Goal: Book appointment/travel/reservation

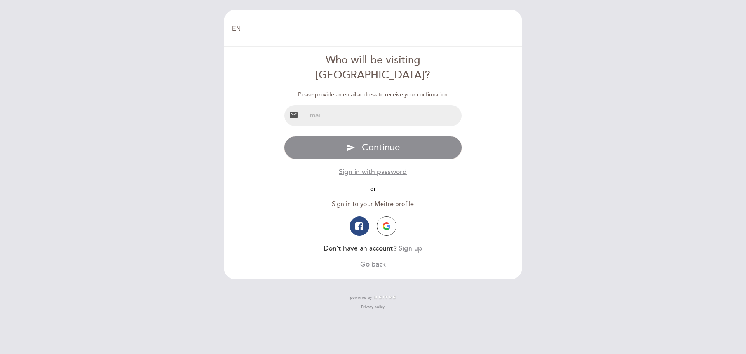
click at [397, 105] on input "email" at bounding box center [382, 115] width 159 height 21
click at [383, 105] on input "noacorboc@" at bounding box center [382, 115] width 159 height 21
paste input "g"
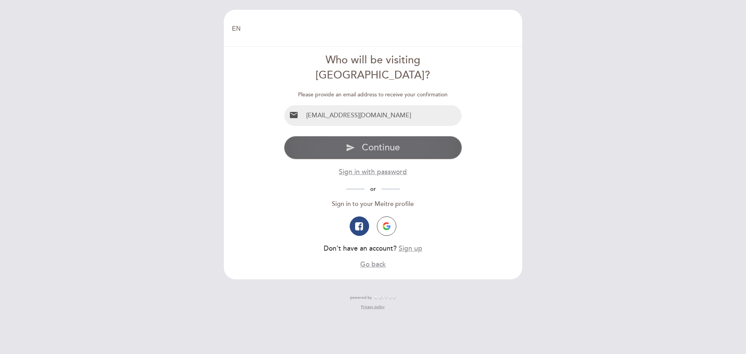
type input "[EMAIL_ADDRESS][DOMAIN_NAME]"
click at [445, 138] on button "send Continue" at bounding box center [373, 147] width 178 height 23
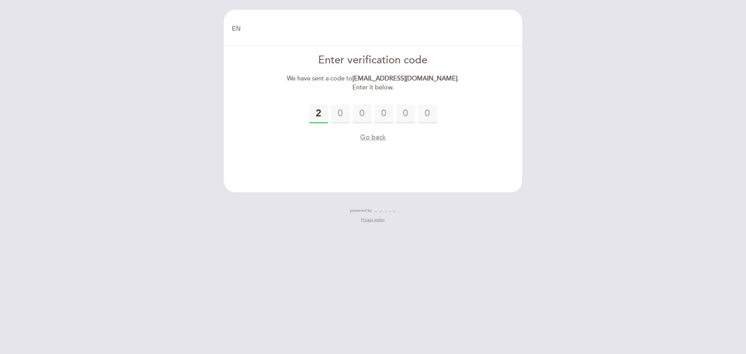
type input "2"
type input "0"
type input "6"
type input "1"
type input "6"
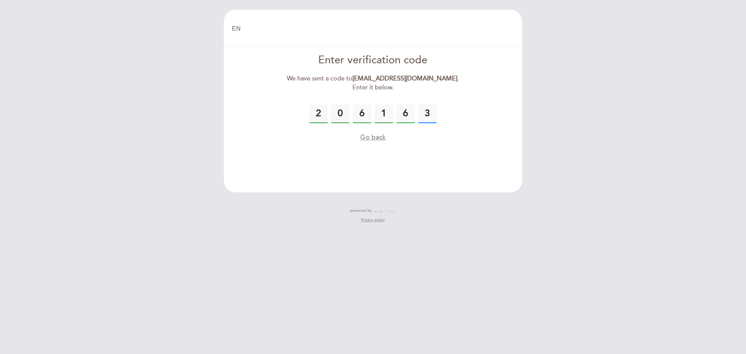
type input "3"
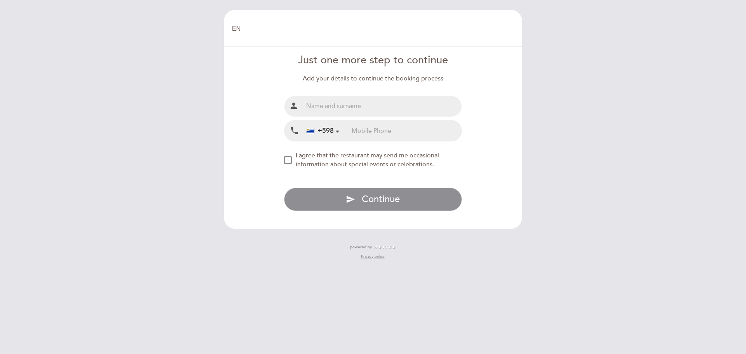
click at [400, 106] on input "text" at bounding box center [382, 106] width 159 height 21
type input "[PERSON_NAME]"
click at [413, 138] on input "tel" at bounding box center [407, 131] width 110 height 21
type input "093863734"
click at [292, 158] on div "NEW_MODAL_AGREE_RESTAURANT_SEND_OCCASIONAL_INFO" at bounding box center [288, 160] width 8 height 8
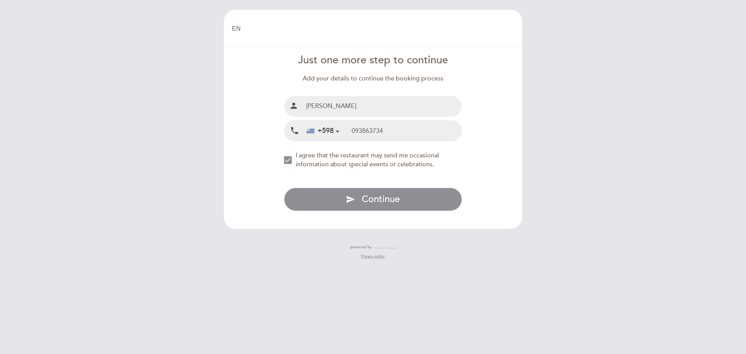
click at [339, 154] on span "I agree that the restaurant may send me occasional information about special ev…" at bounding box center [367, 160] width 143 height 17
click at [373, 166] on span "I agree that the restaurant may send me occasional information about special ev…" at bounding box center [367, 160] width 143 height 17
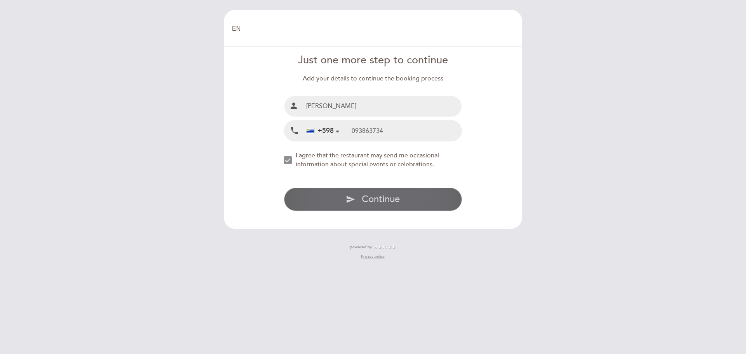
click at [379, 197] on span "Continue" at bounding box center [381, 199] width 38 height 11
